Goal: Register for event/course

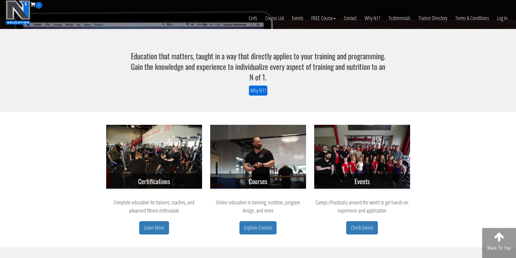
scroll to position [131, 0]
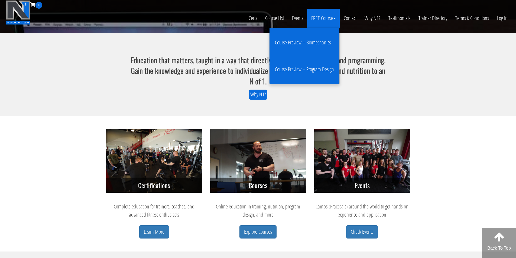
click at [319, 43] on link "Course Preview – Biomechanics" at bounding box center [304, 42] width 67 height 21
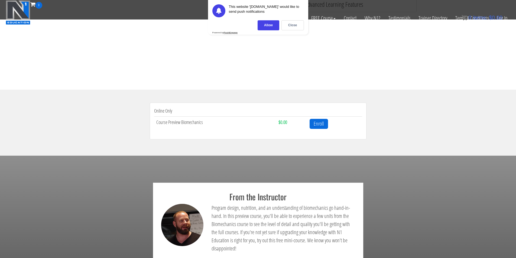
scroll to position [135, 0]
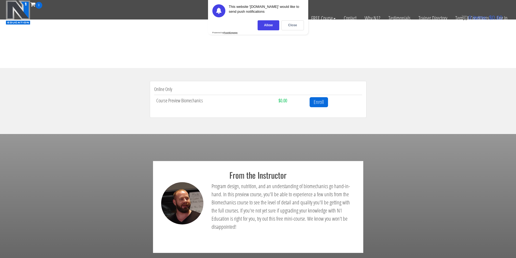
click at [297, 19] on div "This website 'n1.education' would like to send push notifications Allow Close P…" at bounding box center [258, 17] width 100 height 35
click at [291, 28] on div "Close" at bounding box center [292, 25] width 22 height 10
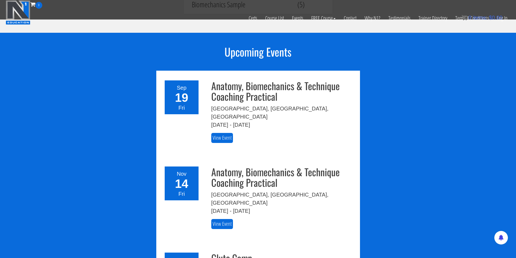
scroll to position [586, 0]
click at [225, 133] on link "View Event" at bounding box center [222, 138] width 22 height 10
